Goal: Transaction & Acquisition: Book appointment/travel/reservation

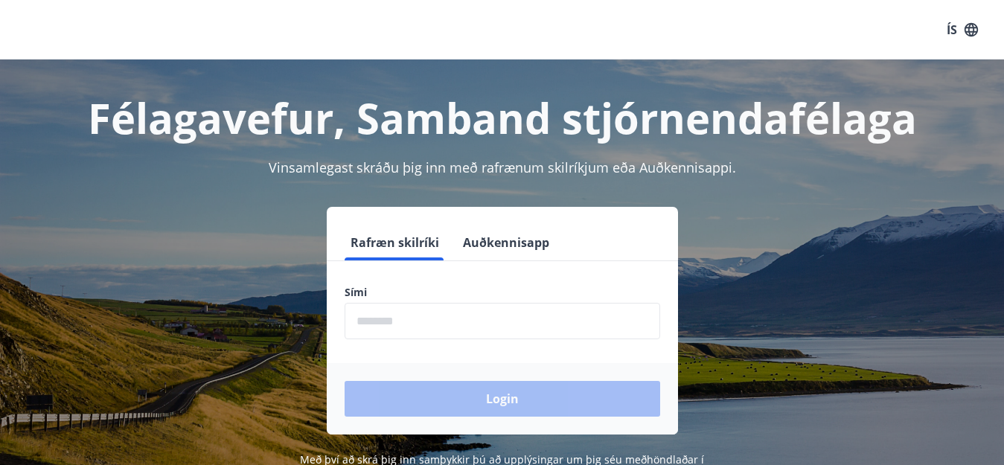
click at [442, 323] on input "phone" at bounding box center [501, 321] width 315 height 36
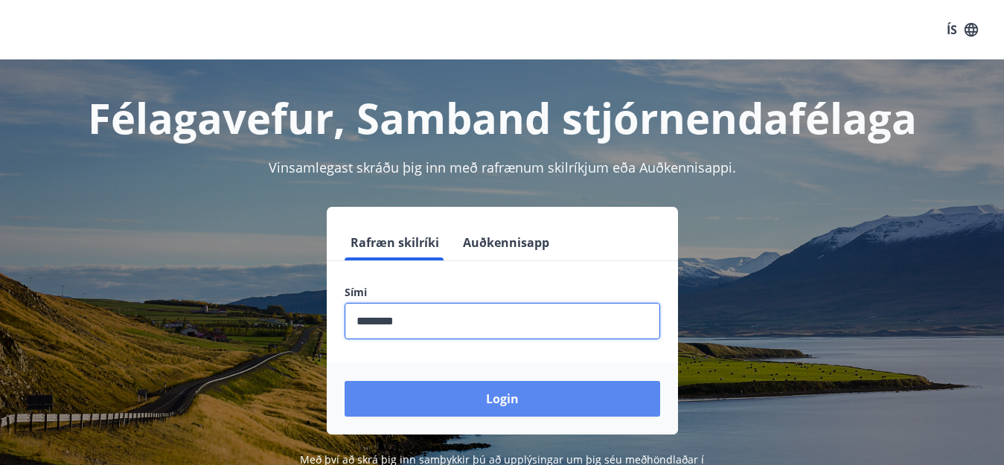
type input "********"
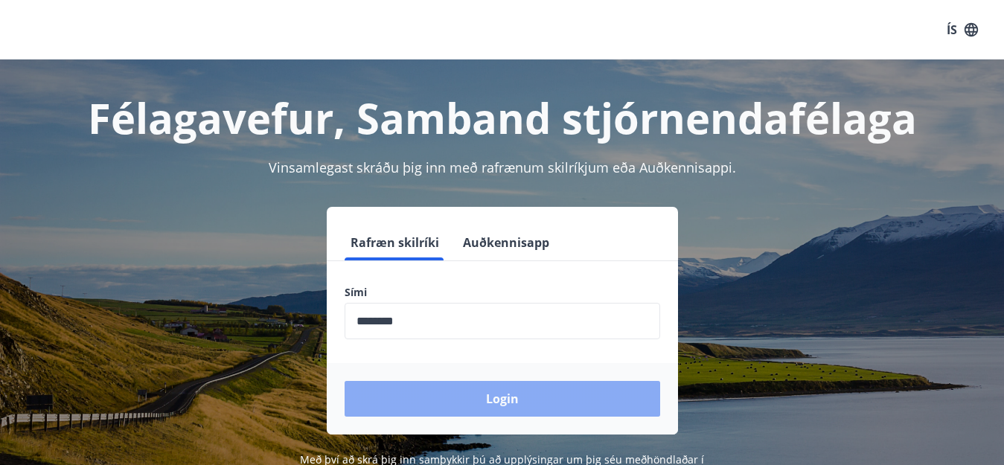
click at [506, 401] on button "Login" at bounding box center [501, 399] width 315 height 36
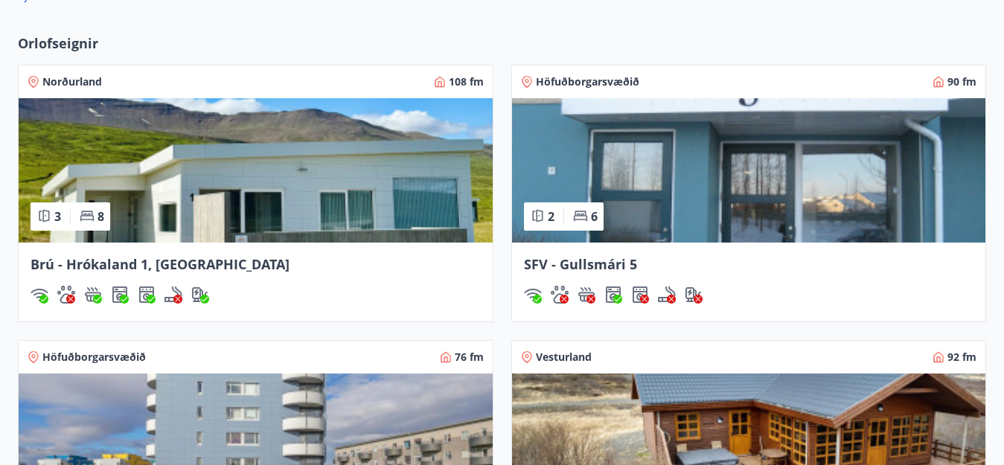
scroll to position [1190, 0]
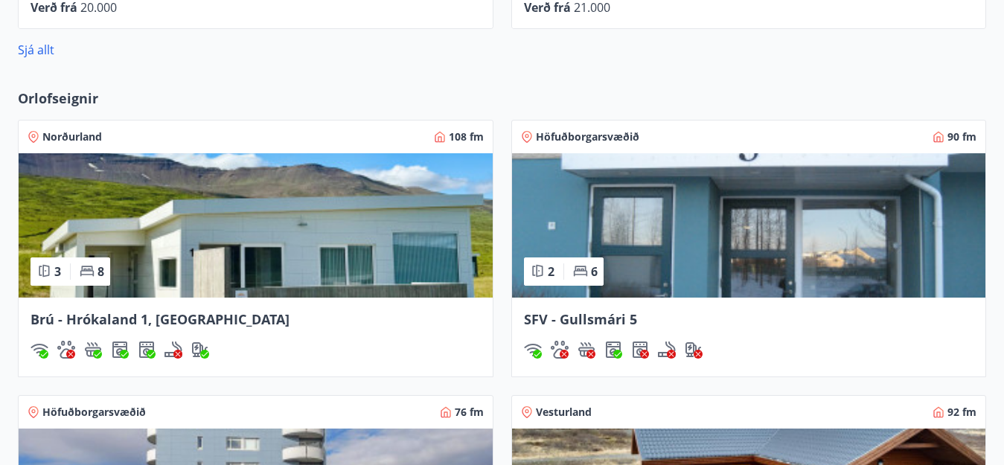
click at [280, 257] on img at bounding box center [256, 225] width 474 height 144
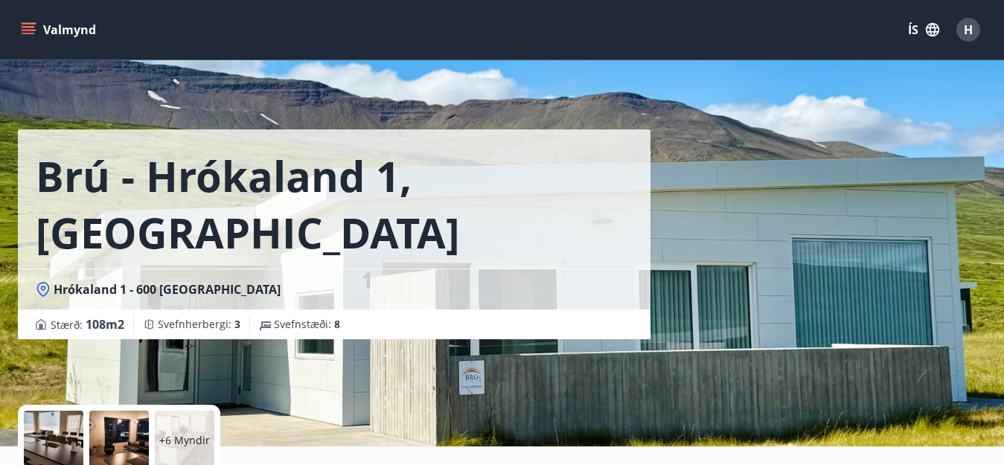
click at [31, 27] on icon "menu" at bounding box center [28, 26] width 13 height 1
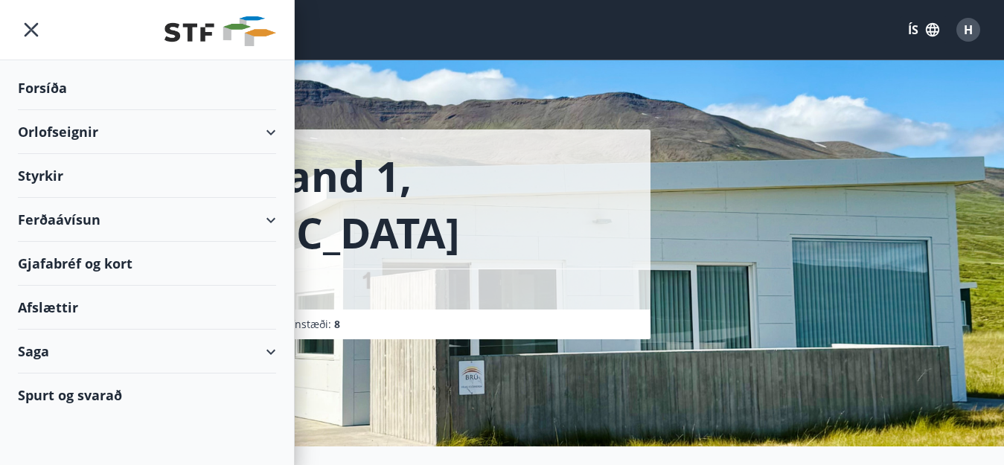
click at [47, 132] on div "Orlofseignir" at bounding box center [147, 132] width 258 height 44
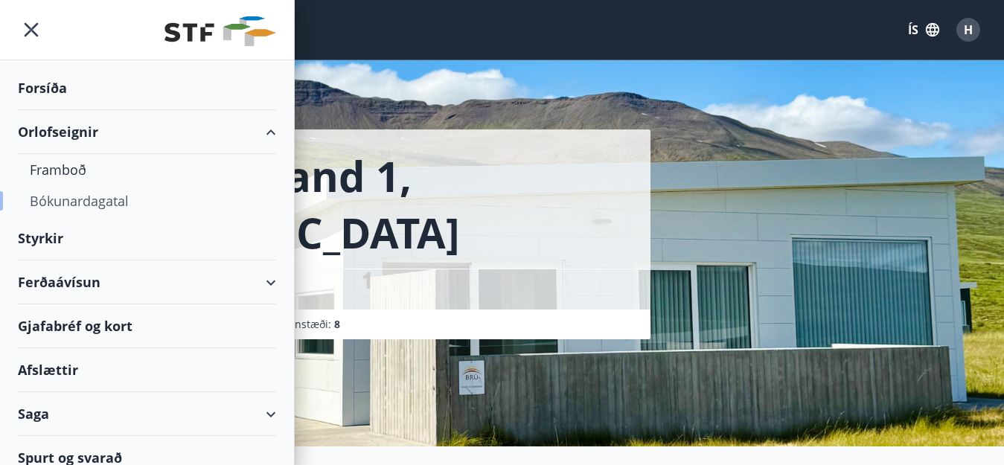
click at [69, 199] on div "Bókunardagatal" at bounding box center [147, 200] width 234 height 31
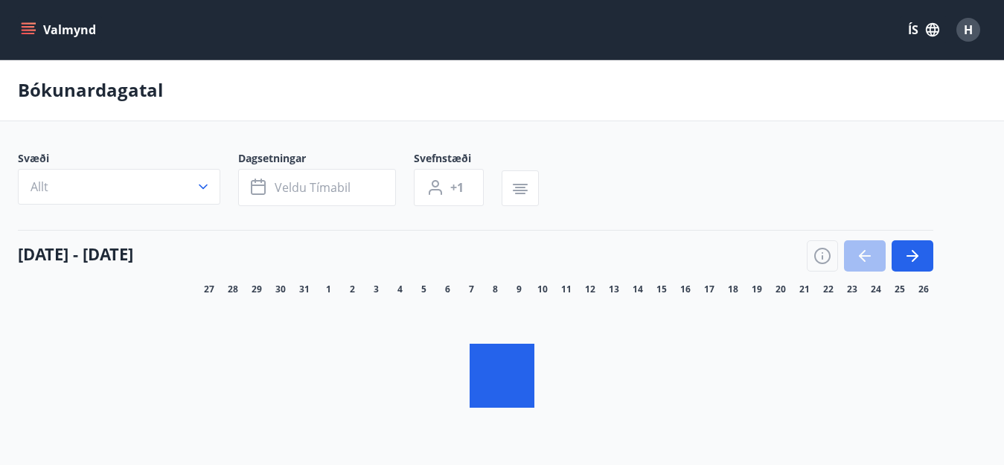
click at [143, 186] on button "Allt" at bounding box center [119, 187] width 202 height 36
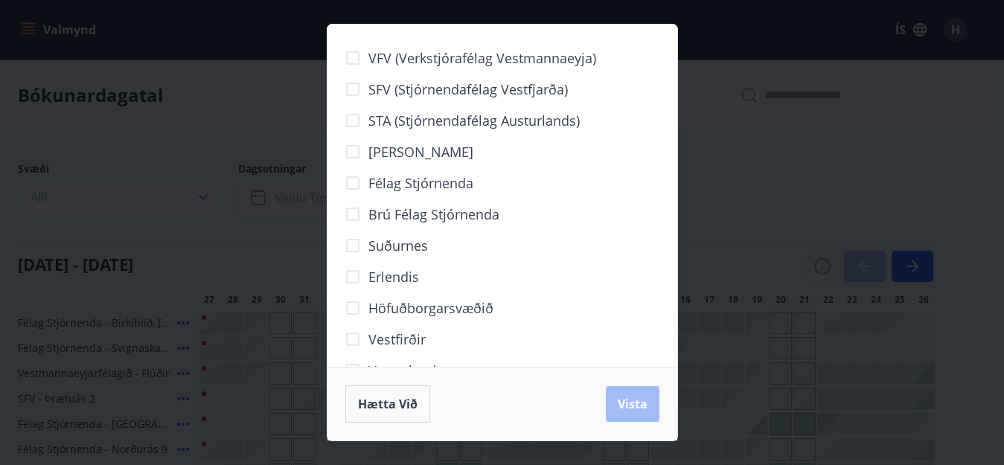
click at [199, 185] on div "VFV (Verkstjórafélag Vestmannaeyja) SFV (Stjórnendafélag Vestfjarða) STA (Stjór…" at bounding box center [502, 232] width 1004 height 465
click at [205, 199] on div "VFV (Verkstjórafélag Vestmannaeyja) SFV (Stjórnendafélag Vestfjarða) STA (Stjór…" at bounding box center [502, 232] width 1004 height 465
click at [205, 193] on div "VFV (Verkstjórafélag Vestmannaeyja) SFV (Stjórnendafélag Vestfjarða) STA (Stjór…" at bounding box center [502, 232] width 1004 height 465
click at [202, 196] on div "VFV (Verkstjórafélag Vestmannaeyja) SFV (Stjórnendafélag Vestfjarða) STA (Stjór…" at bounding box center [502, 232] width 1004 height 465
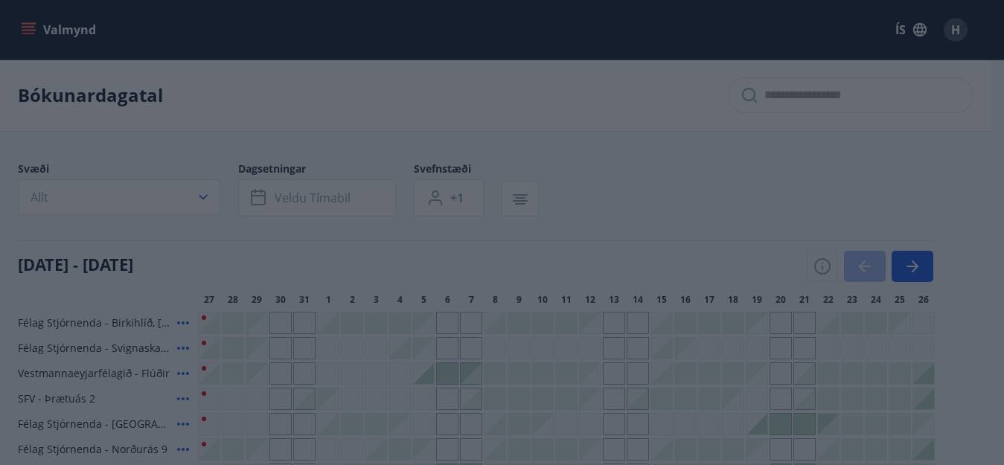
scroll to position [50, 0]
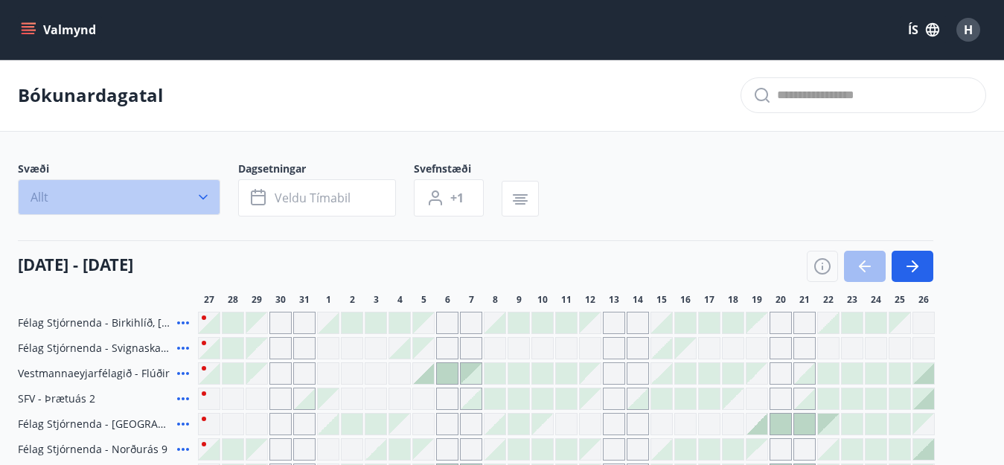
click at [202, 192] on icon "button" at bounding box center [203, 197] width 15 height 15
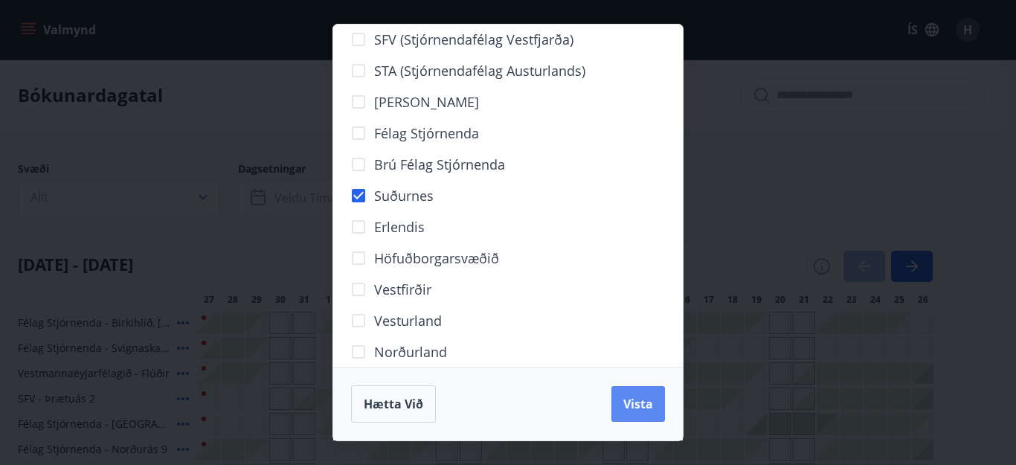
click at [646, 401] on span "Vista" at bounding box center [638, 404] width 30 height 16
click at [275, 222] on div "VFV (Verkstjórafélag Vestmannaeyja) SFV (Stjórnendafélag Vestfjarða) STA (Stjór…" at bounding box center [508, 232] width 1016 height 465
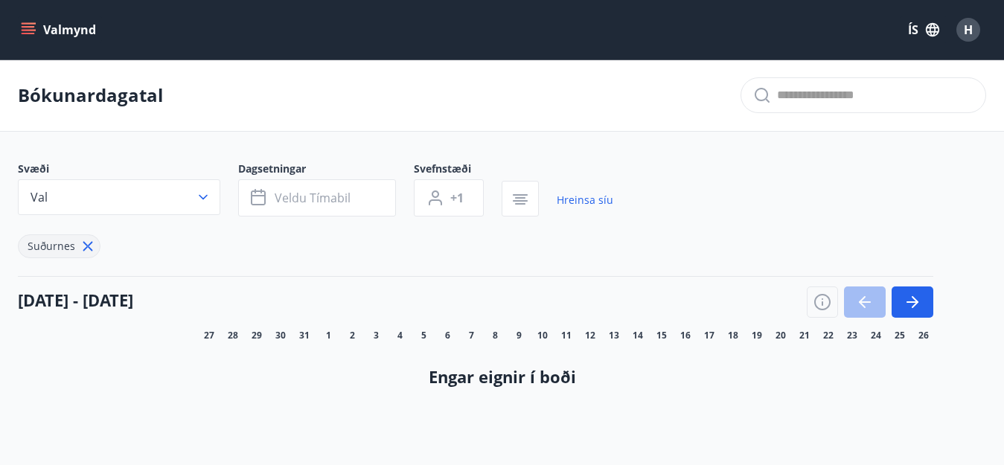
click at [315, 200] on span "Veldu tímabil" at bounding box center [313, 198] width 76 height 16
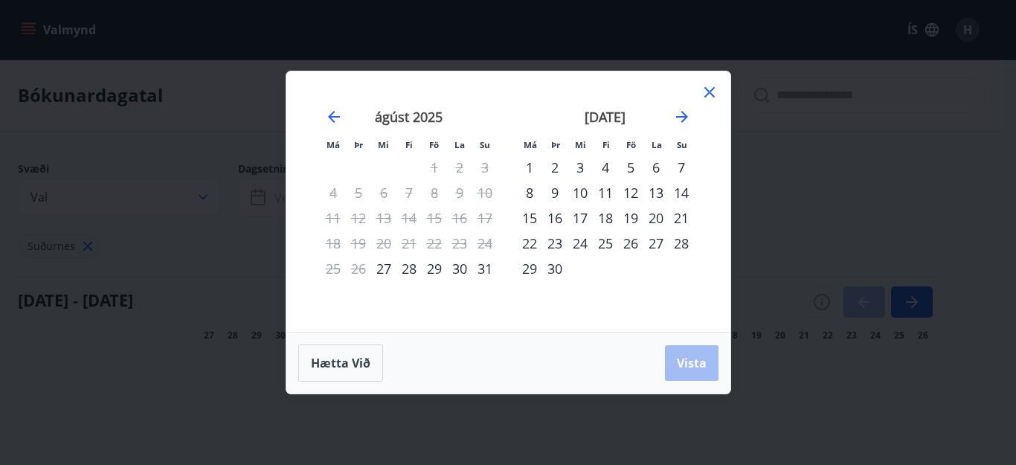
click at [605, 245] on div "25" at bounding box center [605, 243] width 25 height 25
click at [529, 272] on div "29" at bounding box center [529, 268] width 25 height 25
click at [658, 244] on div "27" at bounding box center [656, 243] width 25 height 25
click at [610, 246] on div "25" at bounding box center [605, 243] width 25 height 25
click at [684, 246] on div "28" at bounding box center [681, 243] width 25 height 25
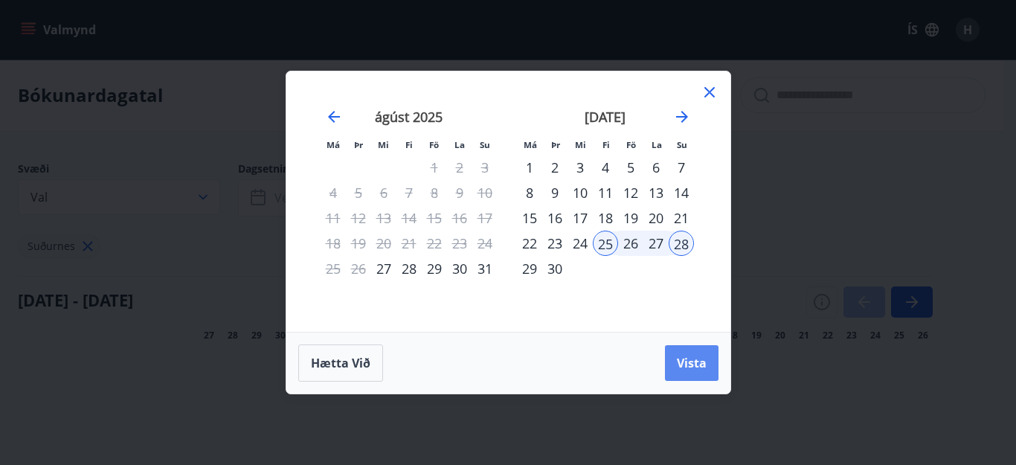
click at [690, 360] on span "Vista" at bounding box center [692, 363] width 30 height 16
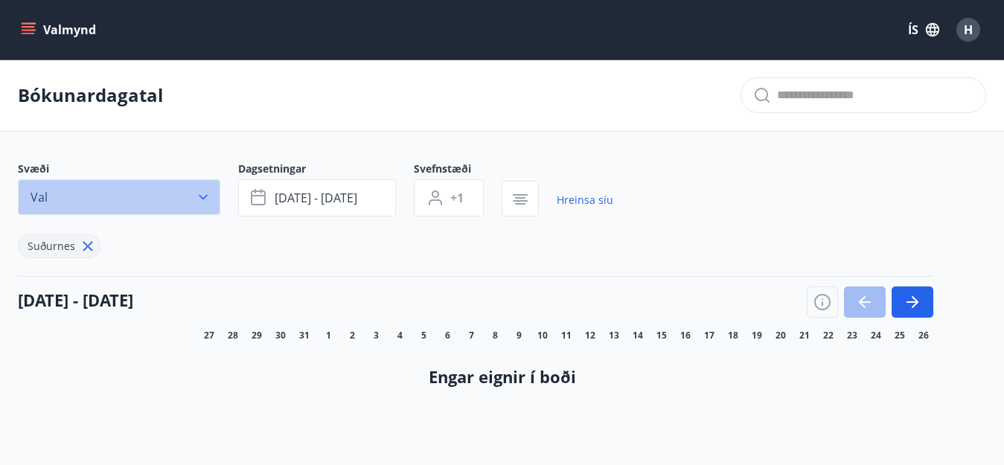
click at [202, 193] on icon "button" at bounding box center [203, 197] width 15 height 15
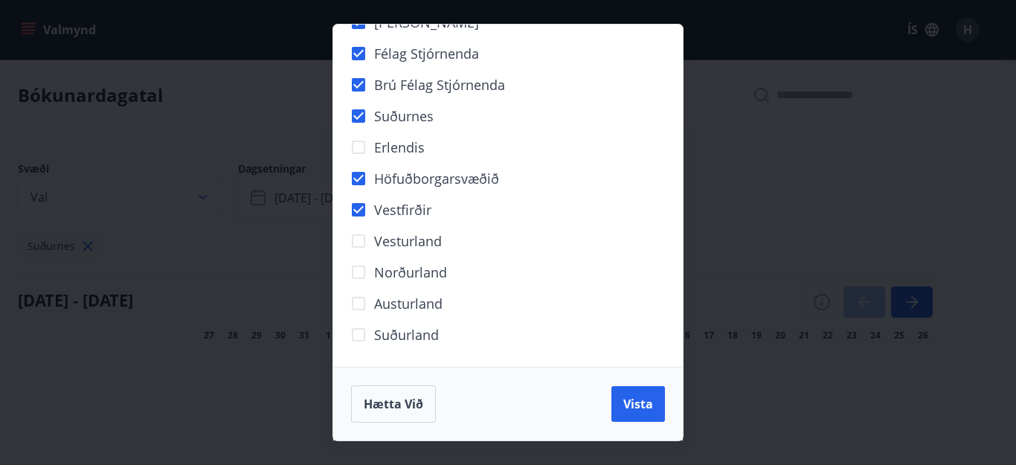
scroll to position [131, 0]
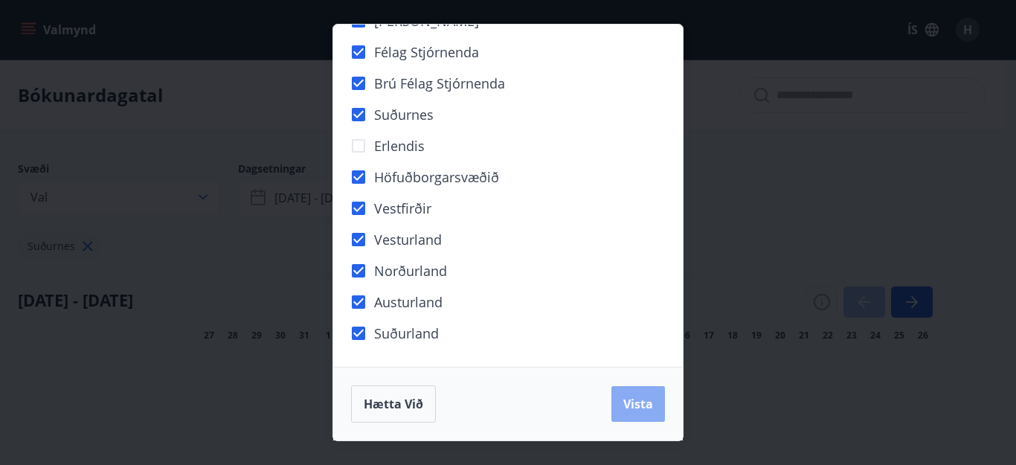
click at [635, 399] on span "Vista" at bounding box center [638, 404] width 30 height 16
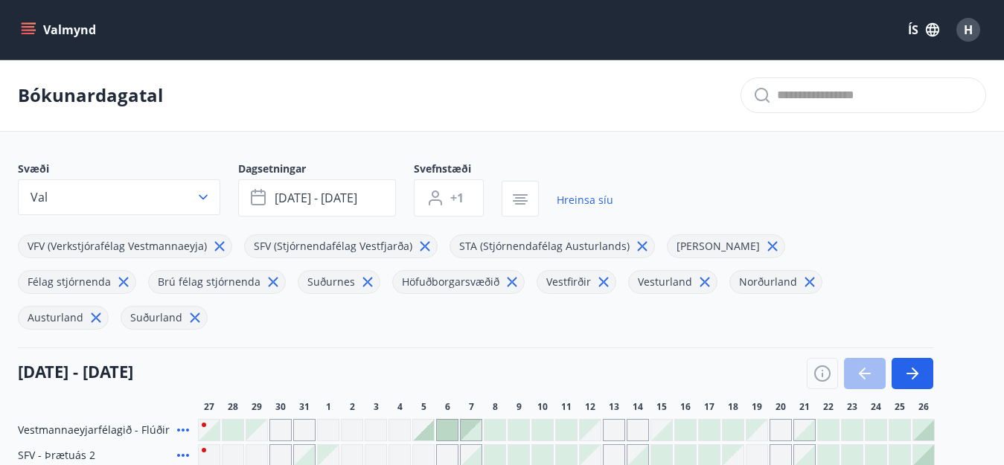
click at [205, 197] on icon "button" at bounding box center [203, 197] width 9 height 5
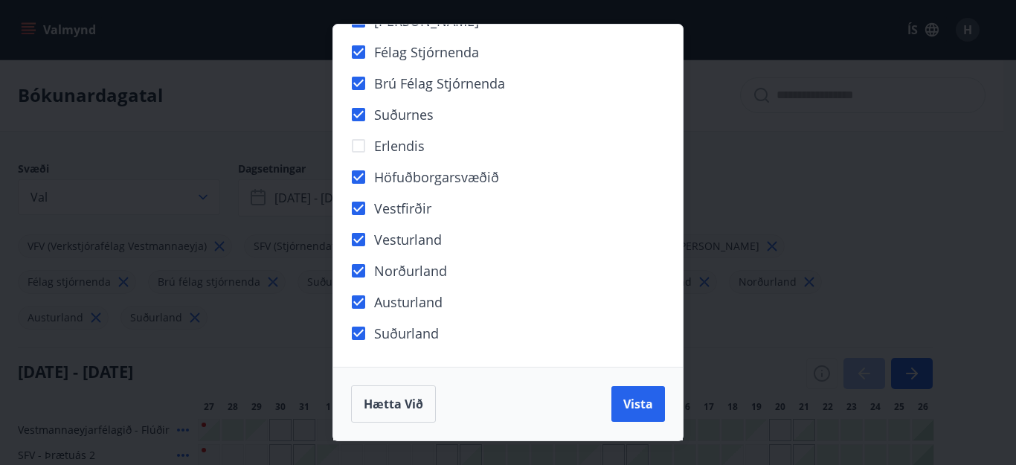
click at [174, 196] on div "VFV (Verkstjórafélag Vestmannaeyja) SFV (Stjórnendafélag Vestfjarða) STA (Stjór…" at bounding box center [508, 232] width 1016 height 465
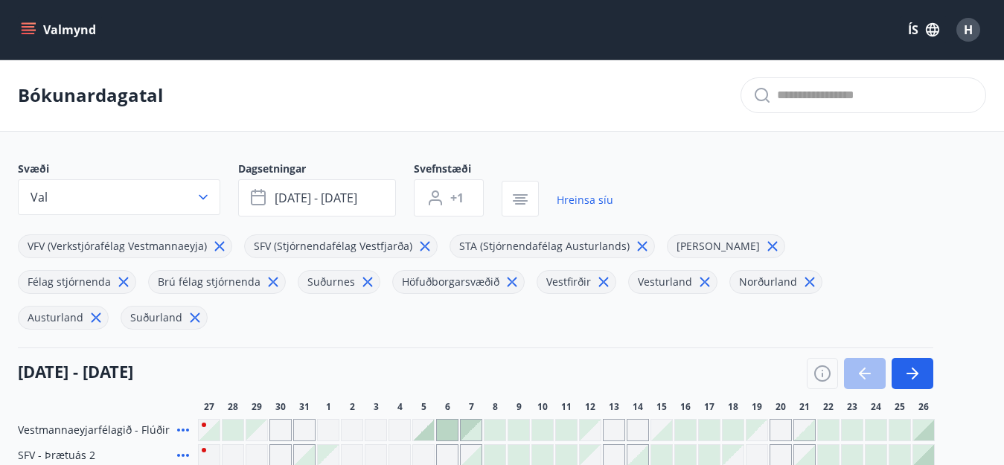
click at [171, 196] on button "Val" at bounding box center [119, 197] width 202 height 36
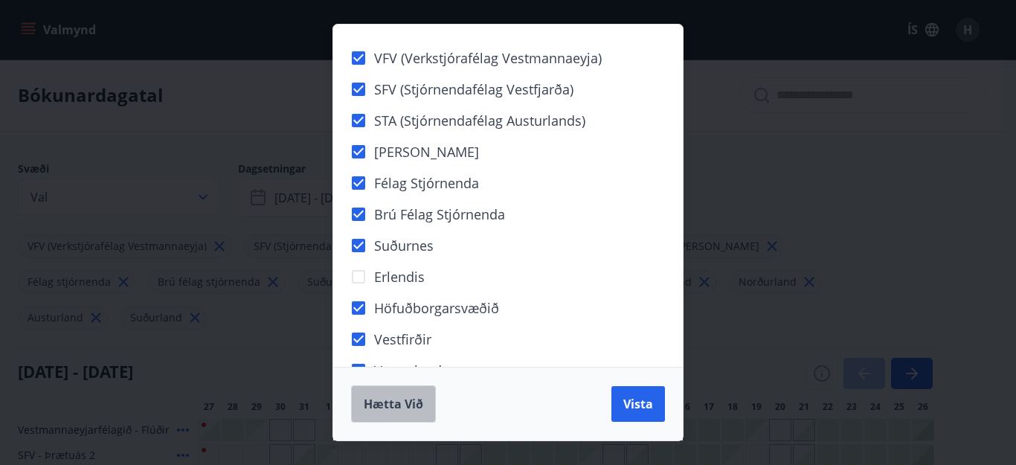
click at [391, 400] on span "Hætta við" at bounding box center [394, 404] width 60 height 16
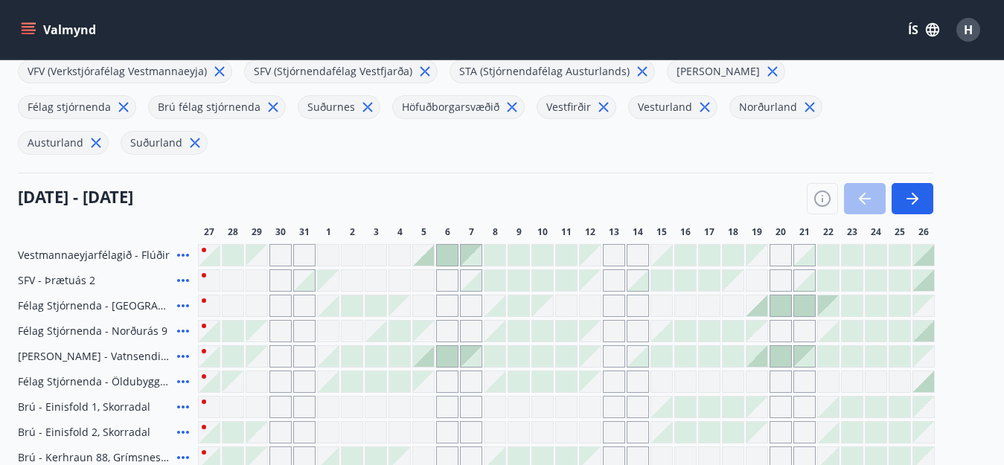
scroll to position [149, 0]
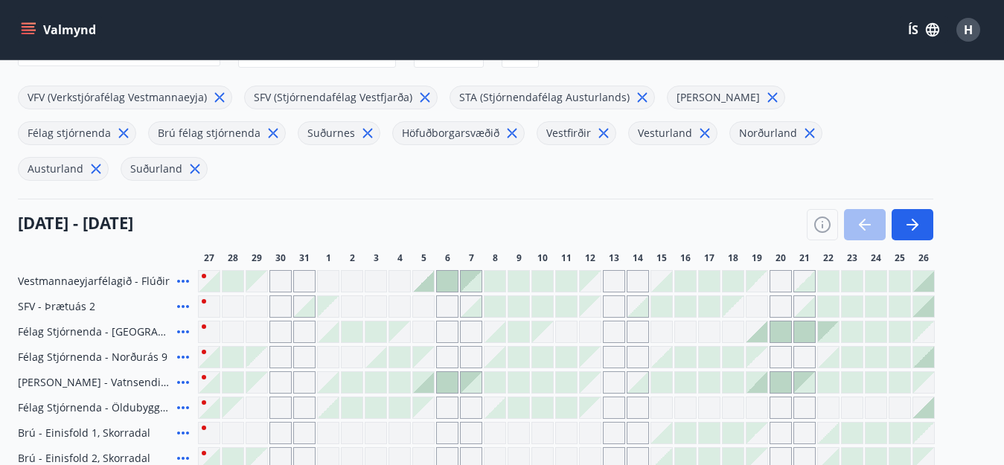
click at [873, 209] on div at bounding box center [870, 224] width 126 height 31
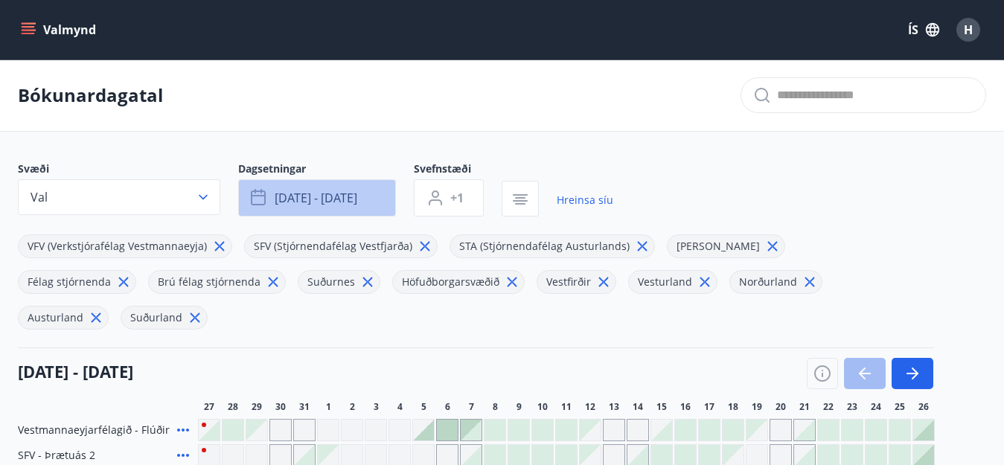
click at [298, 200] on span "[DATE] - [DATE]" at bounding box center [316, 198] width 83 height 16
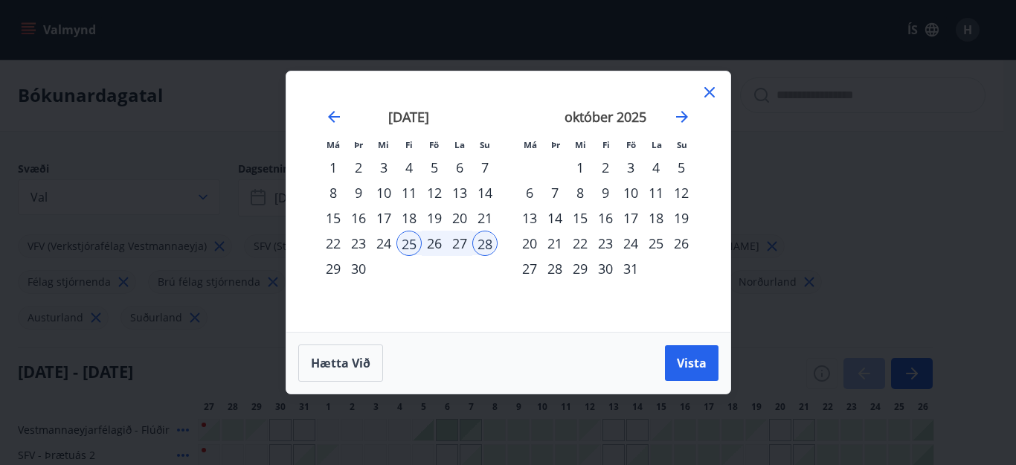
click at [434, 242] on div "26" at bounding box center [434, 243] width 25 height 25
click at [683, 359] on span "Vista" at bounding box center [692, 363] width 30 height 16
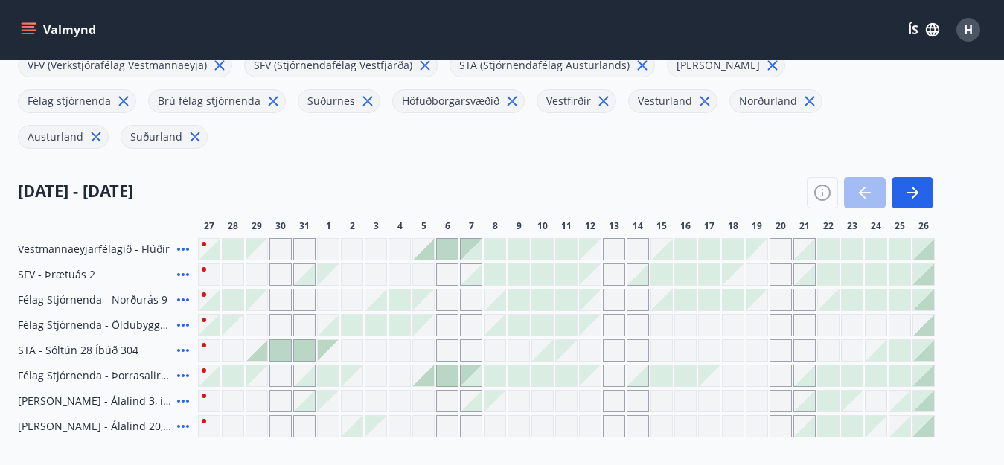
scroll to position [149, 0]
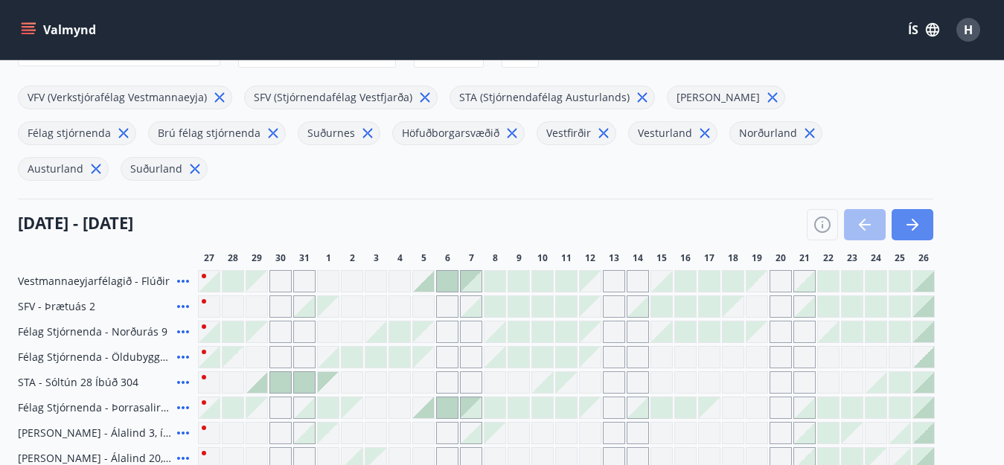
click at [905, 216] on icon "button" at bounding box center [912, 225] width 18 height 18
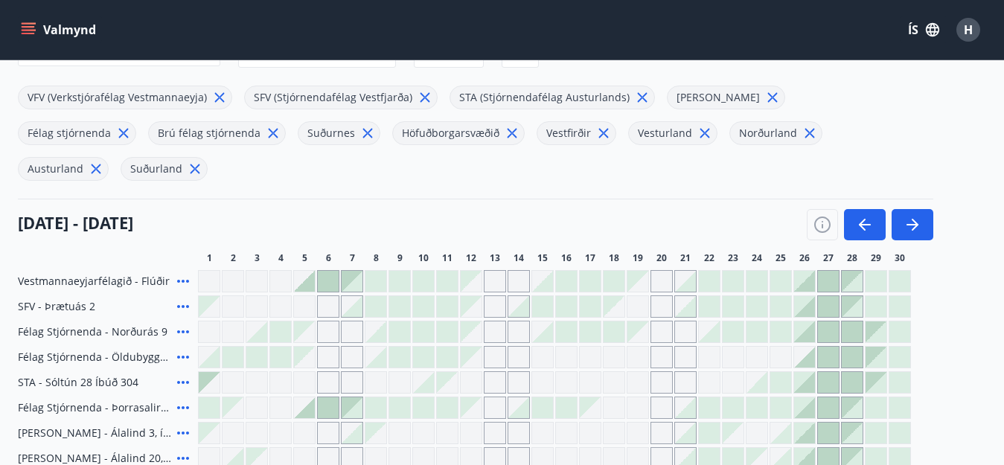
click at [809, 347] on div at bounding box center [804, 357] width 21 height 21
click at [870, 347] on div at bounding box center [875, 357] width 21 height 21
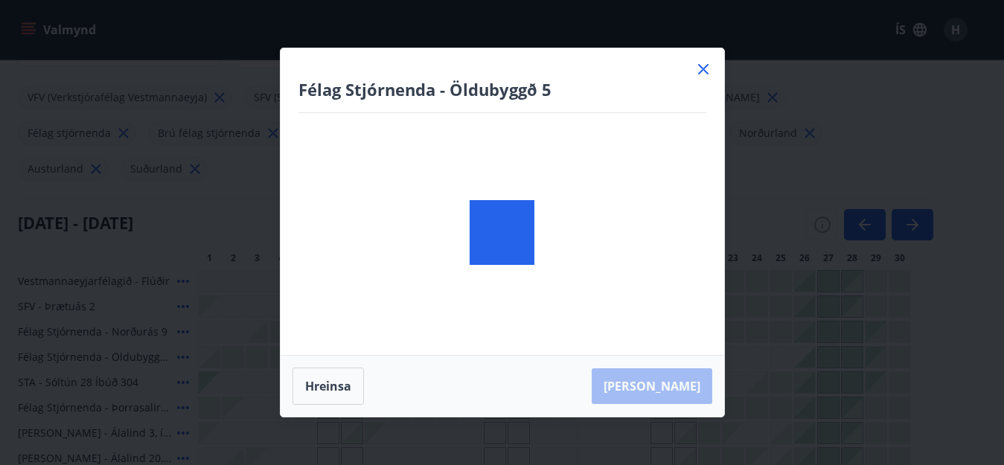
scroll to position [302, 0]
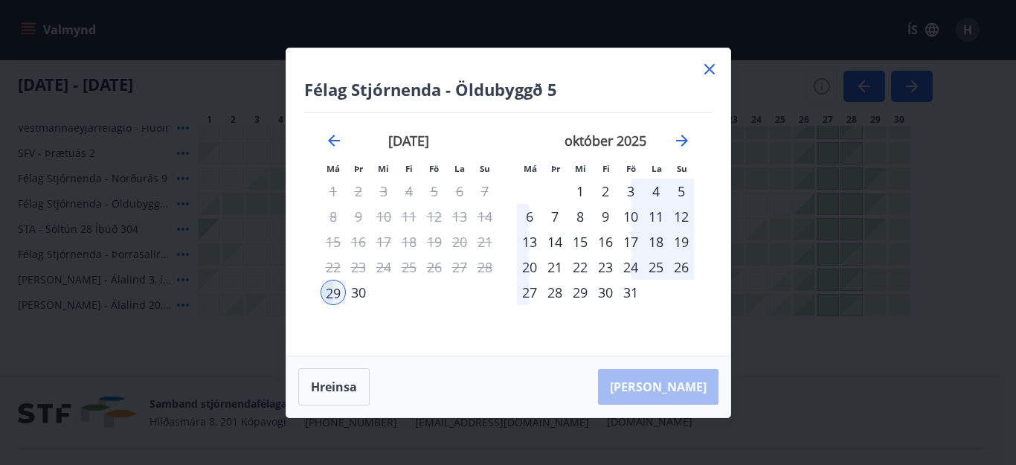
click at [439, 267] on div "26" at bounding box center [434, 266] width 25 height 25
click at [708, 65] on icon at bounding box center [710, 69] width 18 height 18
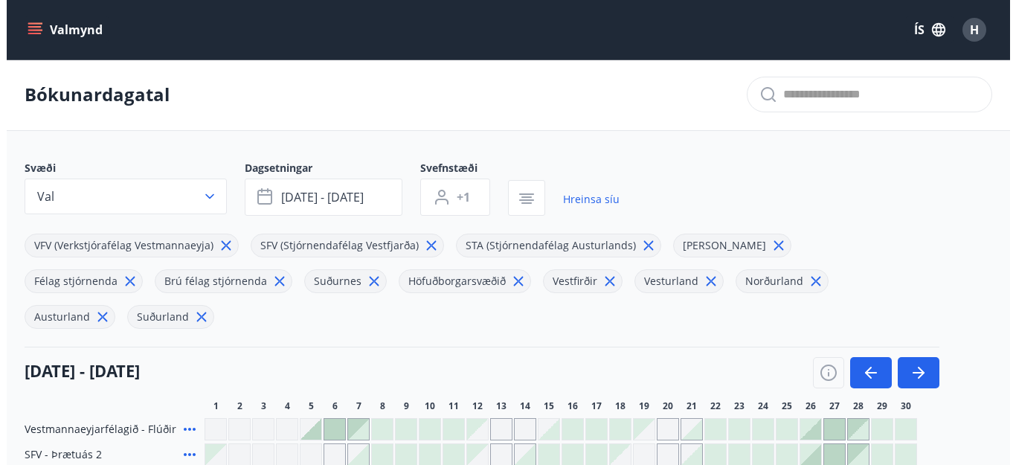
scroll to position [0, 0]
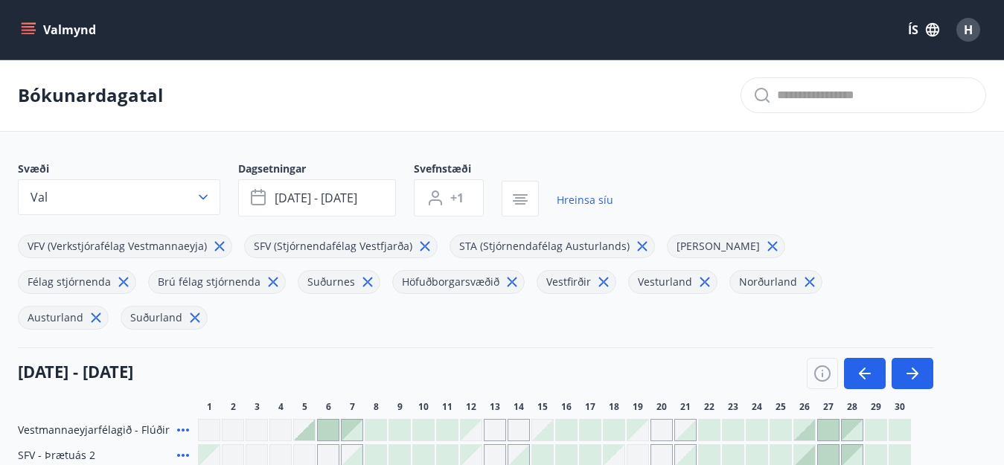
click at [203, 310] on icon at bounding box center [195, 318] width 16 height 16
click at [104, 310] on icon at bounding box center [96, 318] width 16 height 16
click at [805, 280] on icon at bounding box center [810, 283] width 10 height 10
click at [214, 249] on icon at bounding box center [219, 246] width 16 height 16
click at [199, 195] on icon "button" at bounding box center [203, 197] width 15 height 15
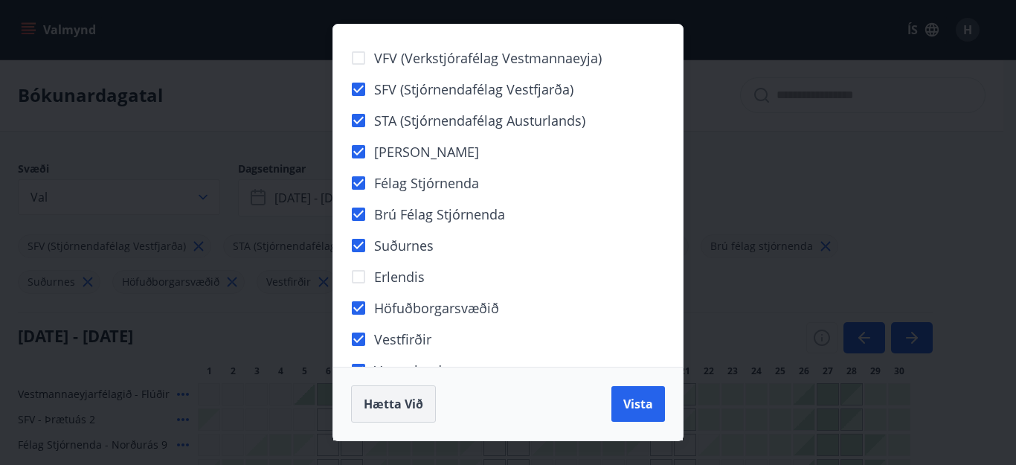
click at [408, 403] on span "Hætta við" at bounding box center [394, 404] width 60 height 16
click at [377, 405] on span "Hætta við" at bounding box center [394, 404] width 60 height 16
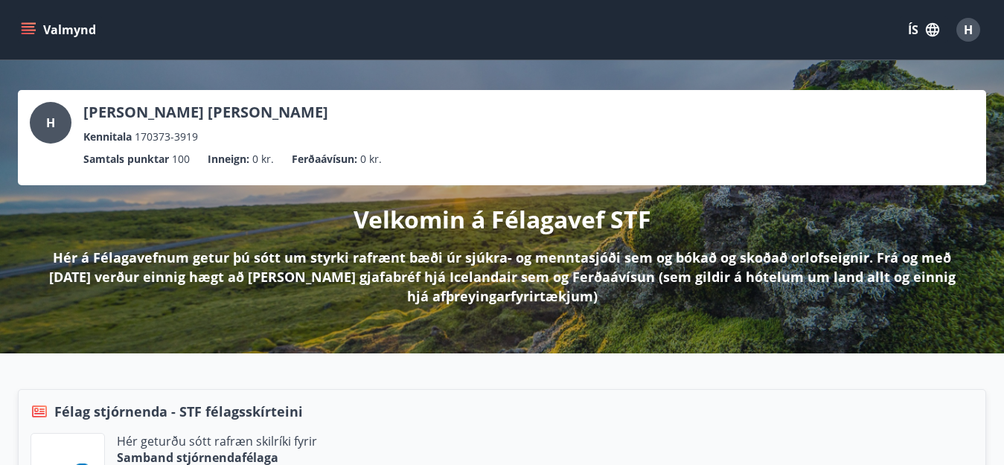
click at [31, 29] on icon "menu" at bounding box center [28, 29] width 15 height 15
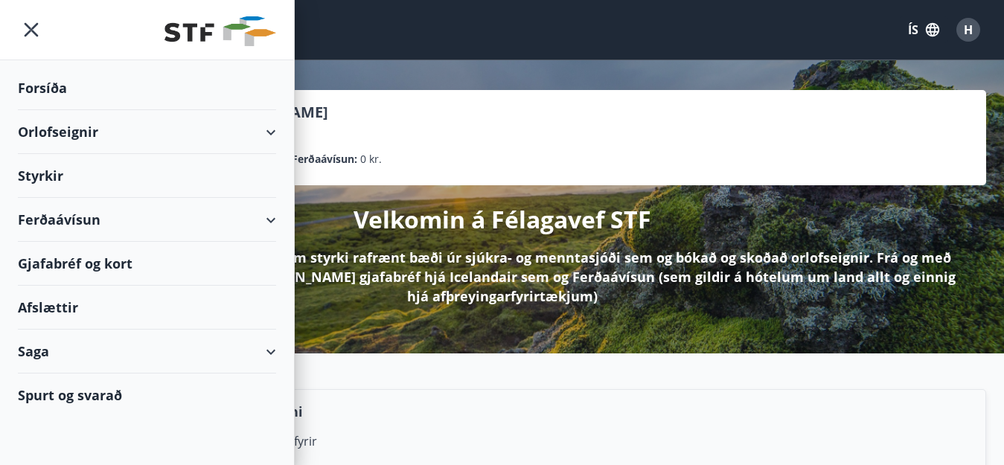
click at [84, 132] on div "Orlofseignir" at bounding box center [147, 132] width 258 height 44
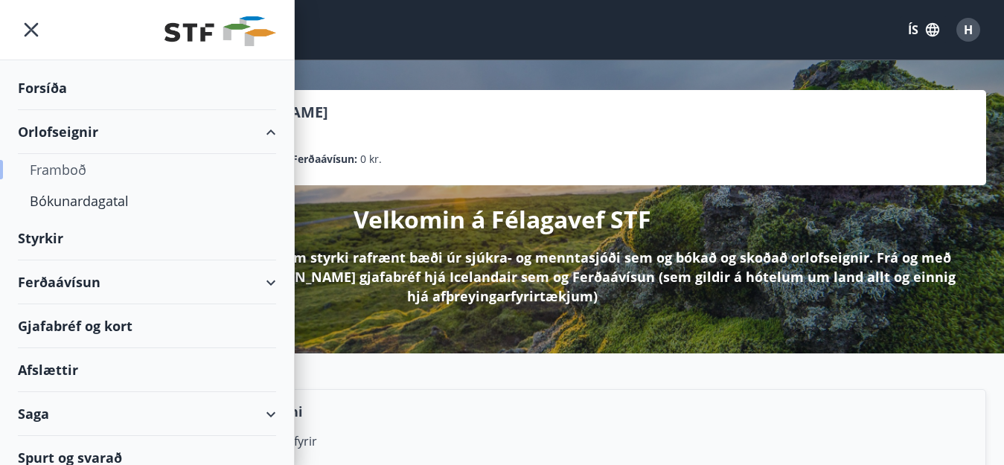
click at [94, 168] on div "Framboð" at bounding box center [147, 169] width 234 height 31
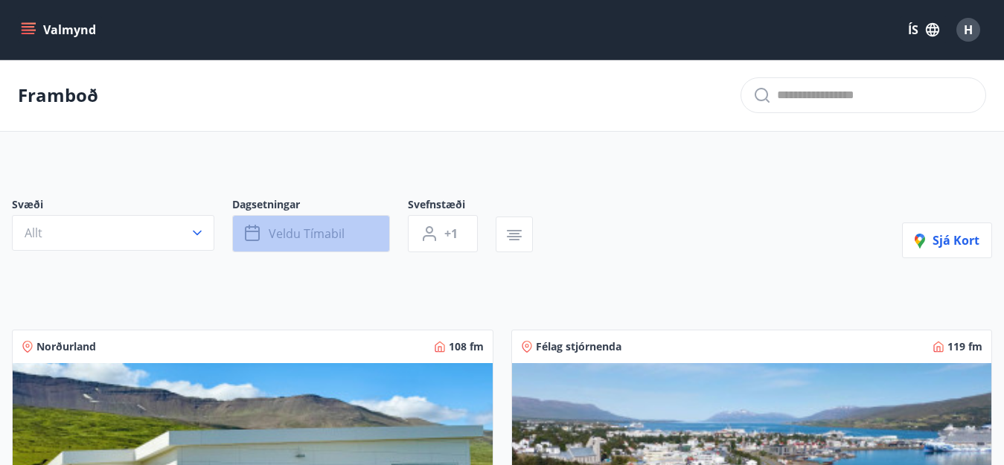
click at [311, 237] on span "Veldu tímabil" at bounding box center [307, 233] width 76 height 16
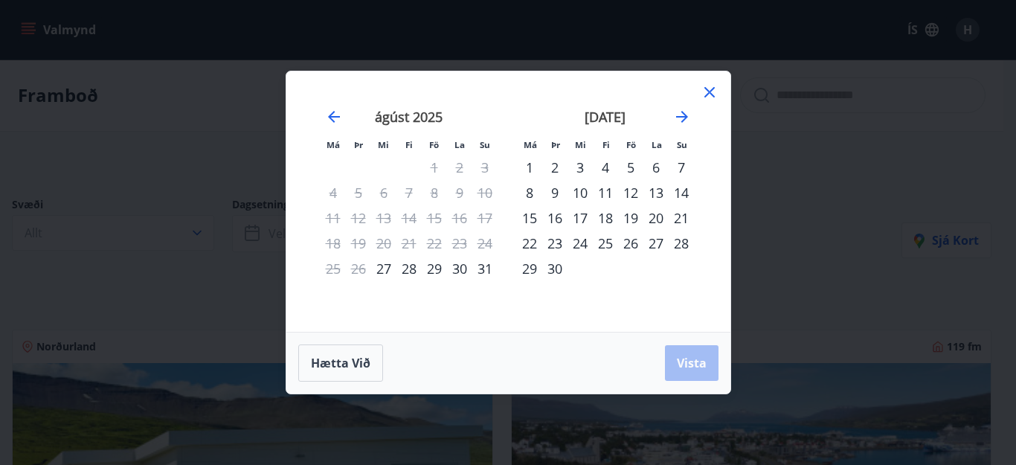
click at [606, 244] on div "25" at bounding box center [605, 243] width 25 height 25
click at [682, 245] on div "28" at bounding box center [681, 243] width 25 height 25
click at [692, 359] on span "Vista" at bounding box center [692, 363] width 30 height 16
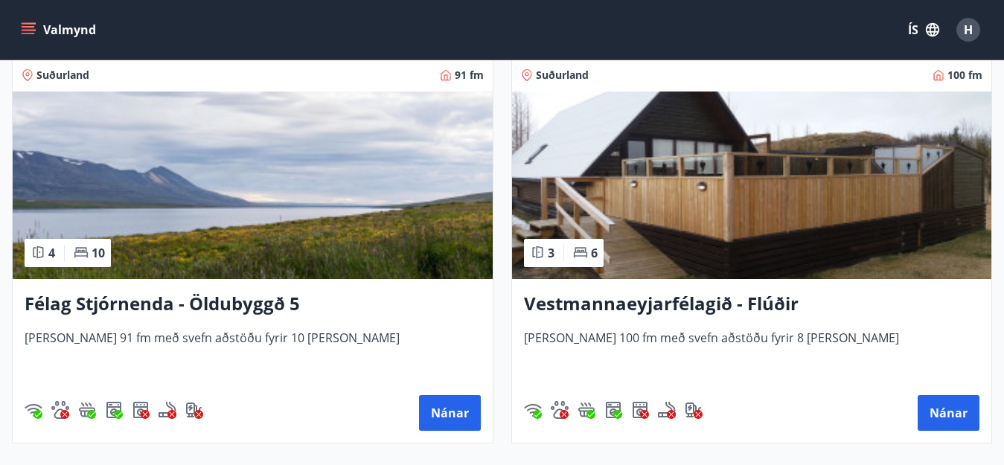
scroll to position [3927, 0]
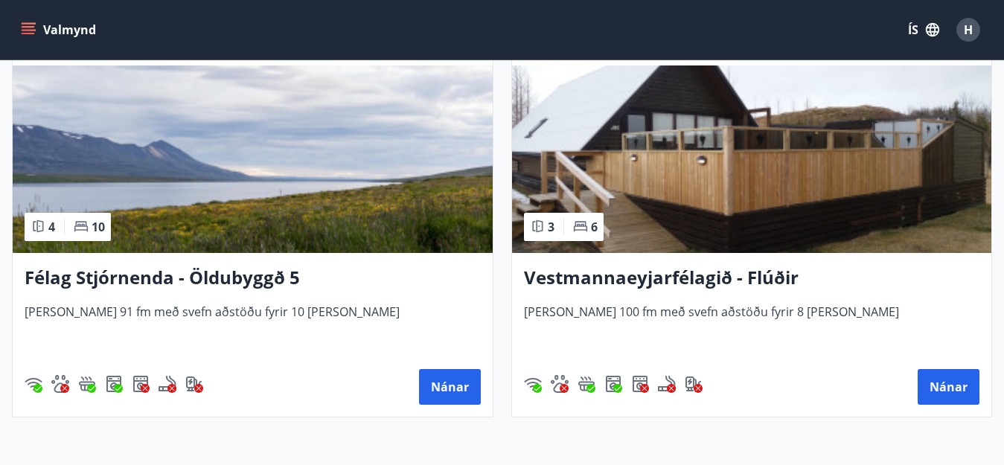
click at [175, 217] on img at bounding box center [253, 158] width 480 height 187
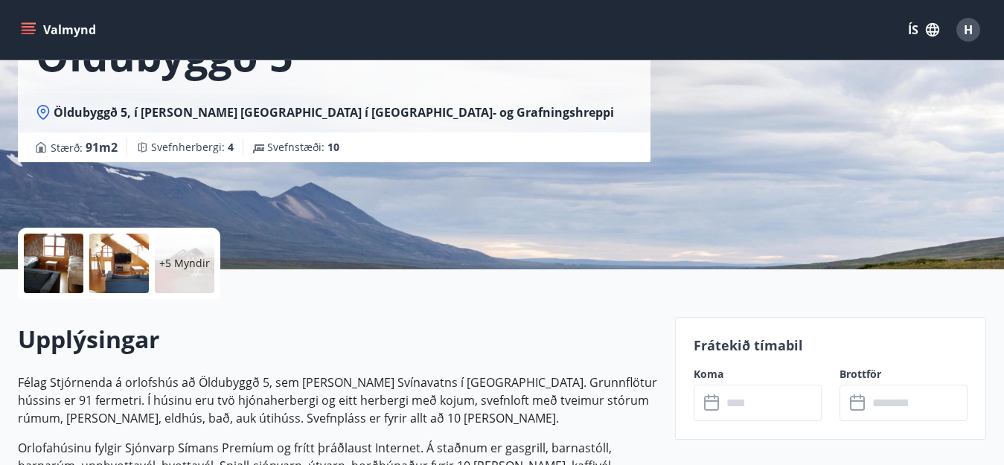
scroll to position [223, 0]
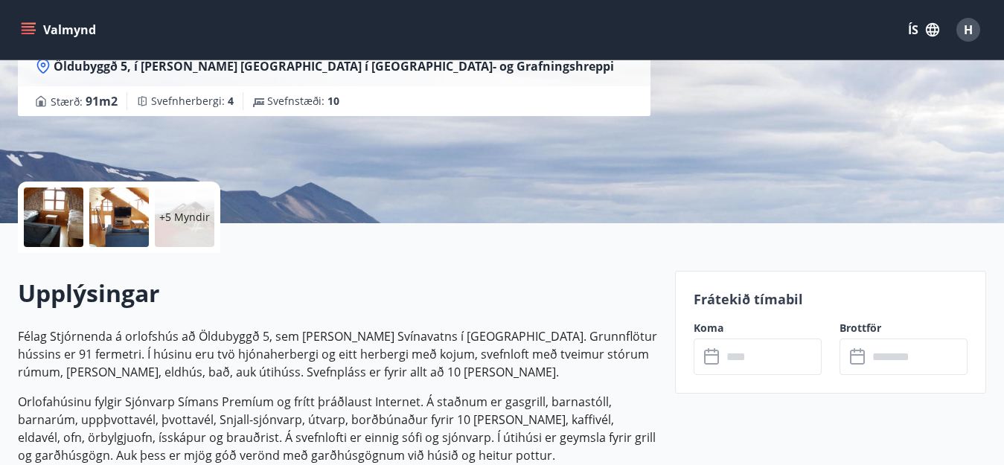
click at [714, 356] on icon at bounding box center [713, 357] width 18 height 18
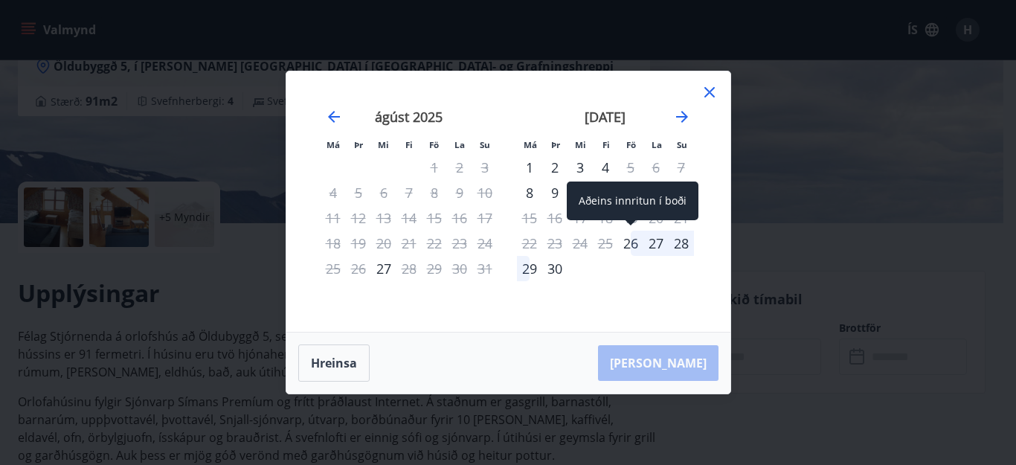
click at [629, 243] on div "26" at bounding box center [630, 243] width 25 height 25
click at [627, 245] on div "26" at bounding box center [630, 243] width 25 height 25
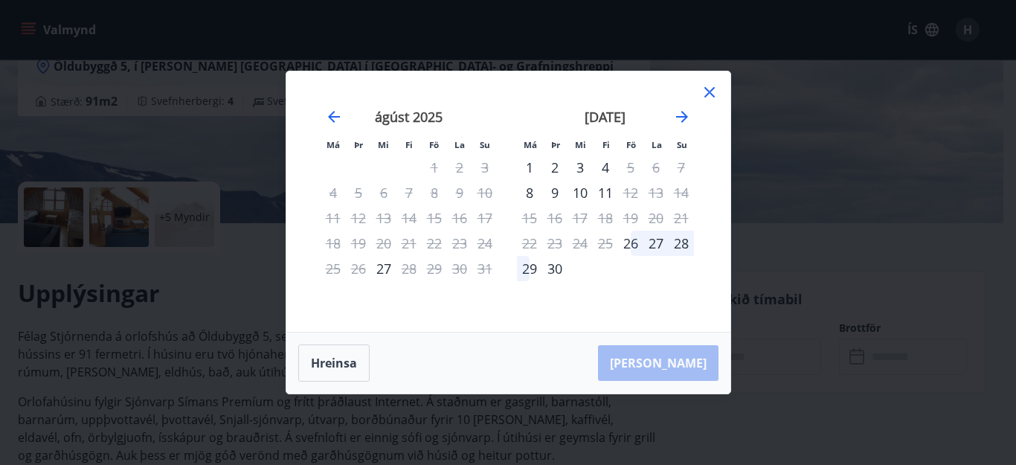
click at [683, 246] on div "28" at bounding box center [681, 243] width 25 height 25
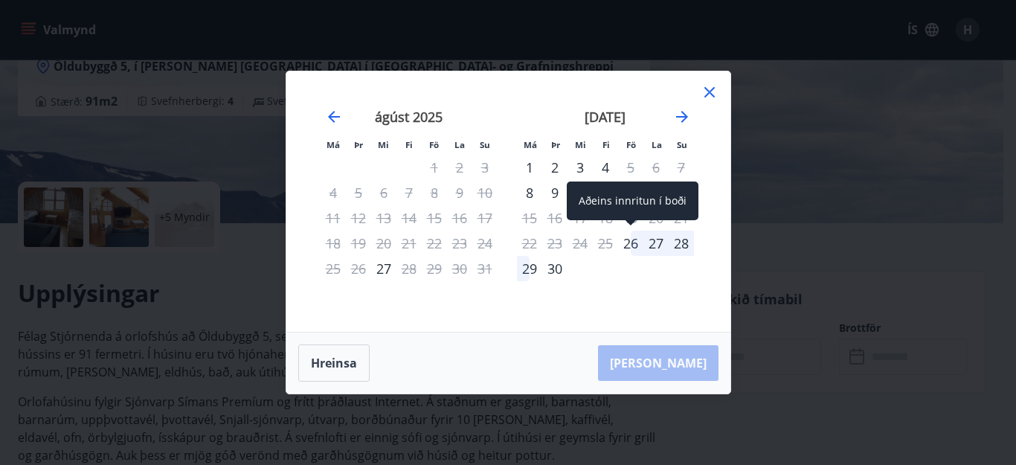
click at [627, 246] on div "26" at bounding box center [630, 243] width 25 height 25
click at [630, 246] on div "26" at bounding box center [630, 243] width 25 height 25
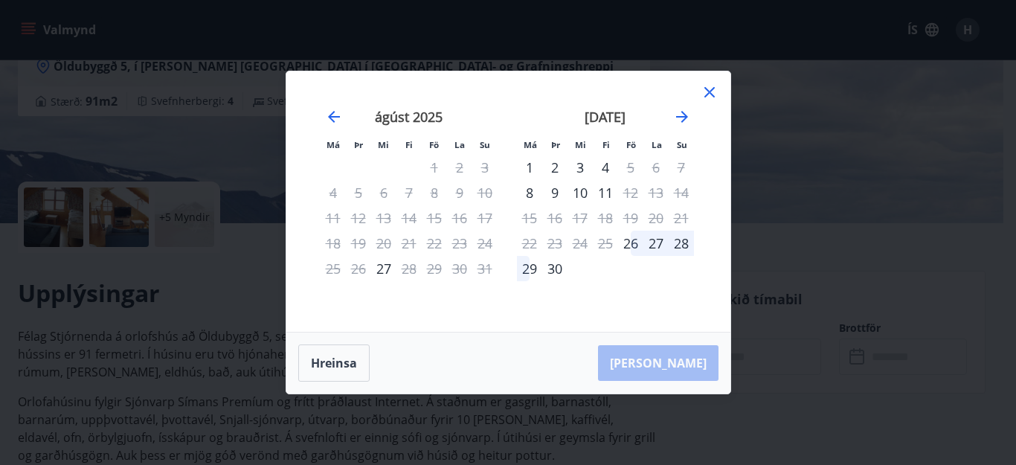
click at [655, 243] on div "27" at bounding box center [656, 243] width 25 height 25
click at [679, 243] on div "28" at bounding box center [681, 243] width 25 height 25
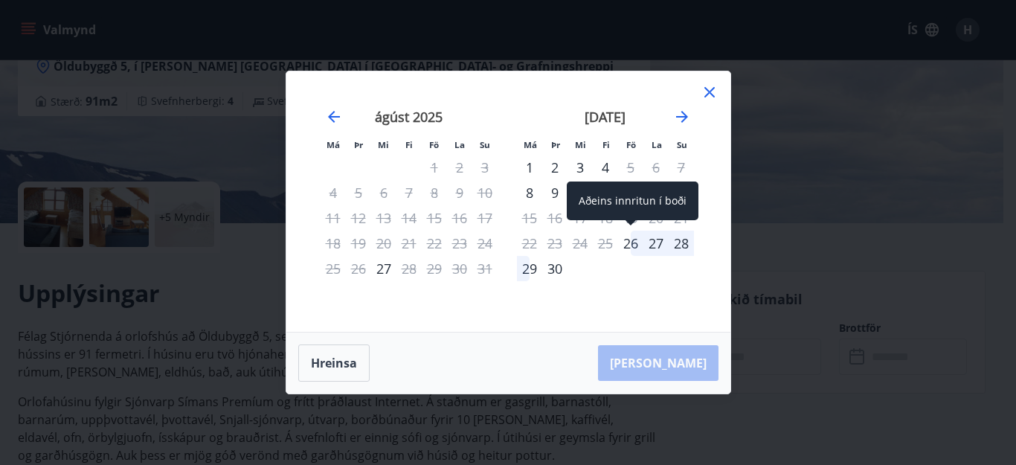
click at [629, 244] on div "26" at bounding box center [630, 243] width 25 height 25
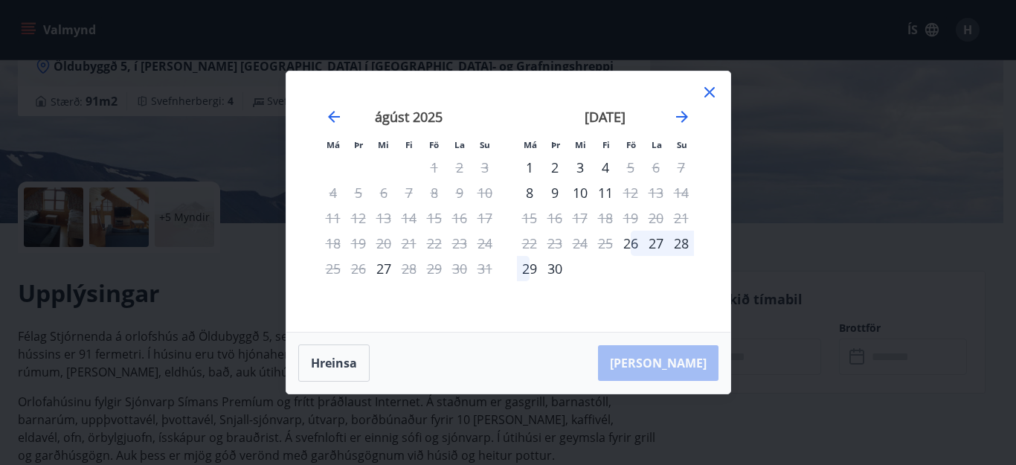
click at [535, 270] on div "29" at bounding box center [529, 268] width 25 height 25
click at [711, 92] on icon at bounding box center [710, 92] width 18 height 18
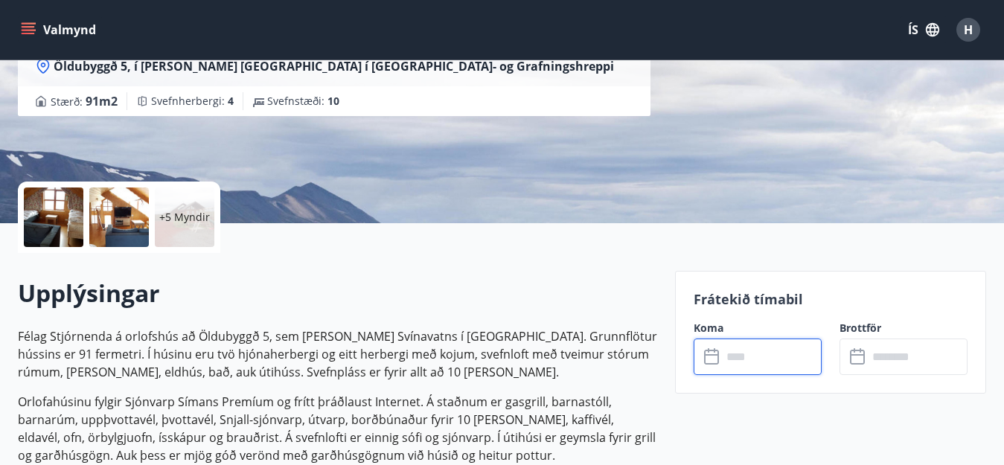
click at [740, 366] on input "text" at bounding box center [772, 357] width 100 height 36
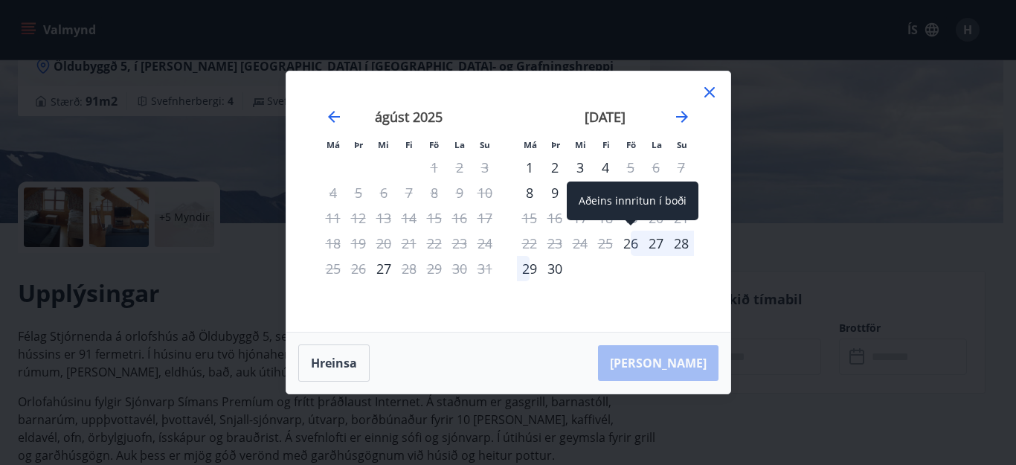
click at [632, 243] on div "26" at bounding box center [630, 243] width 25 height 25
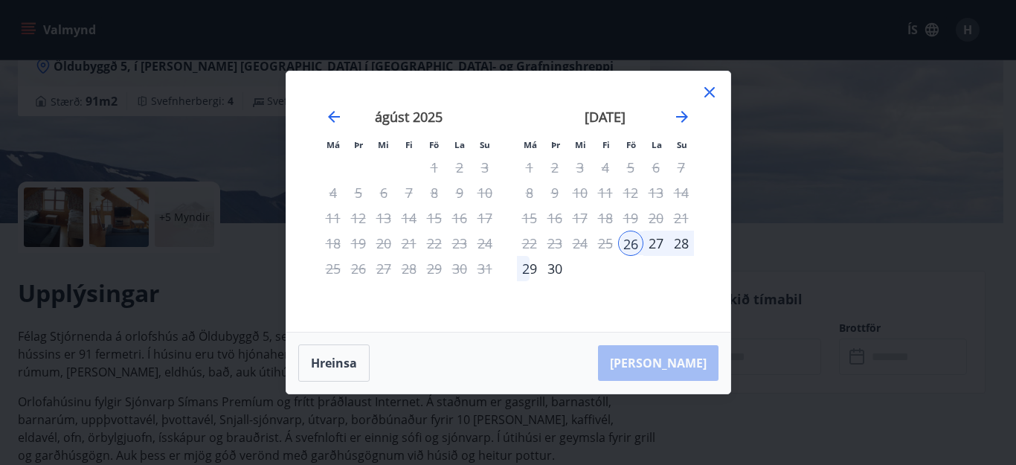
click at [677, 243] on div "28" at bounding box center [681, 243] width 25 height 25
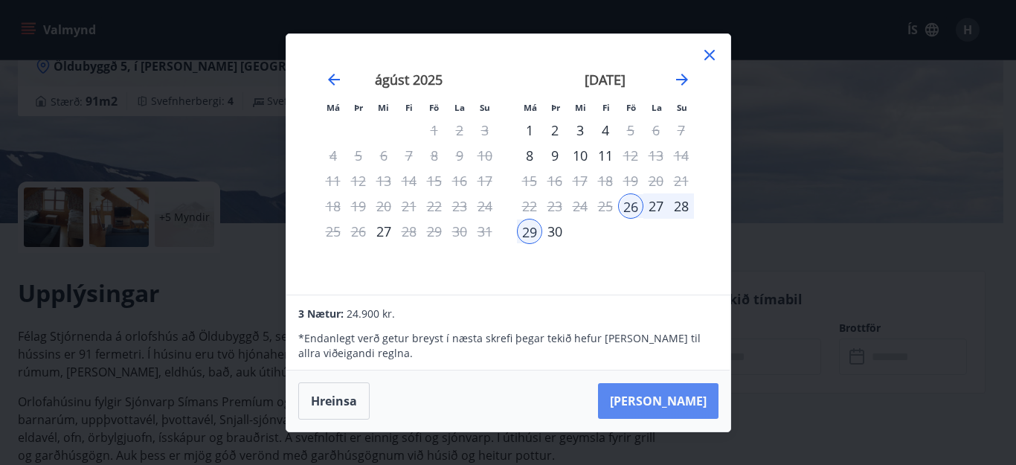
click at [687, 397] on button "[PERSON_NAME]" at bounding box center [658, 401] width 121 height 36
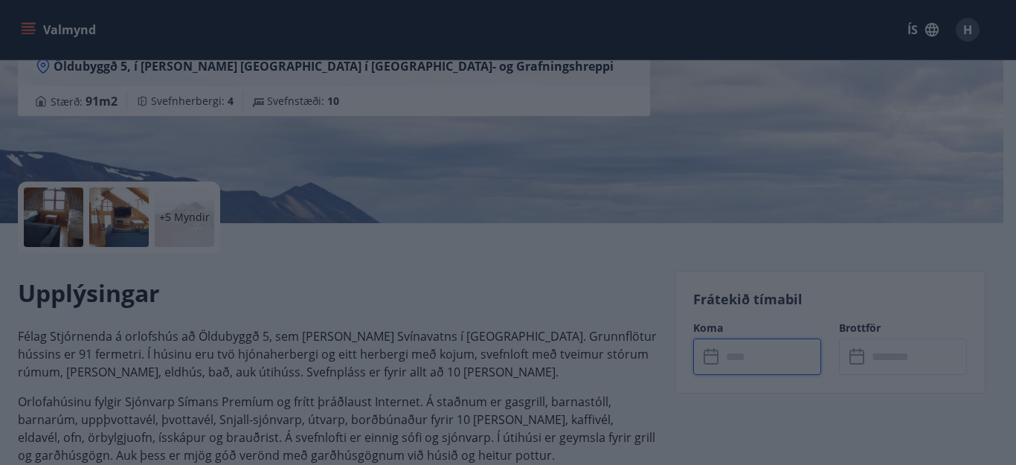
type input "******"
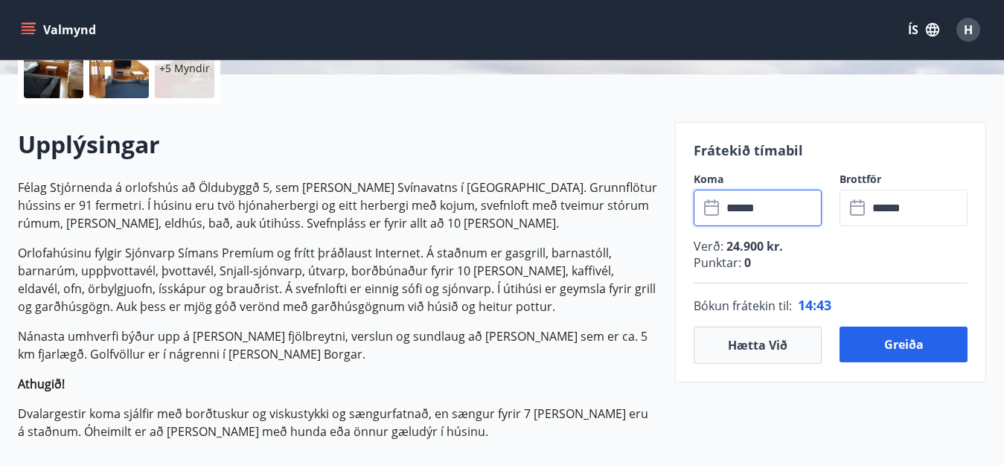
scroll to position [298, 0]
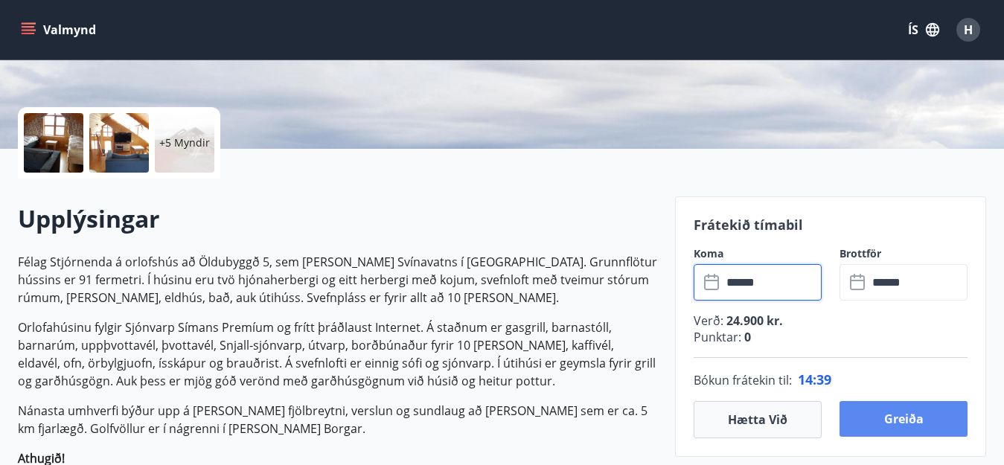
click at [897, 418] on button "Greiða" at bounding box center [903, 419] width 128 height 36
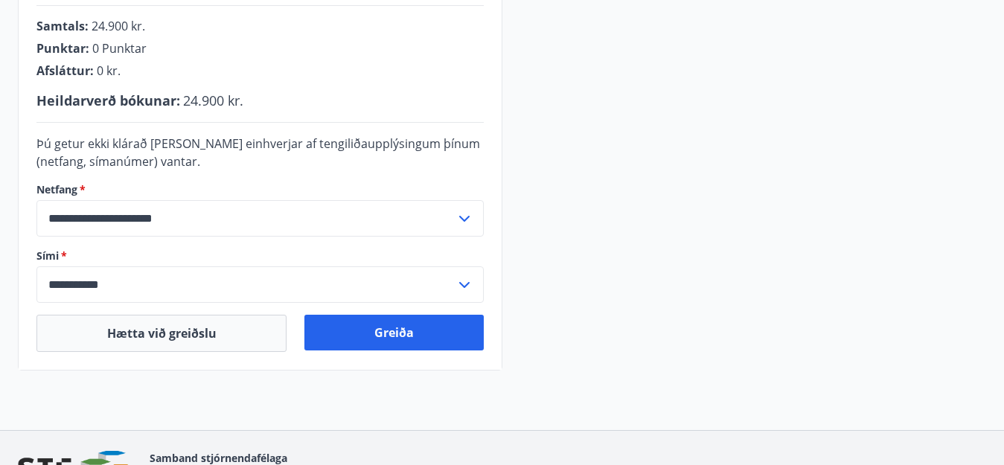
scroll to position [500, 0]
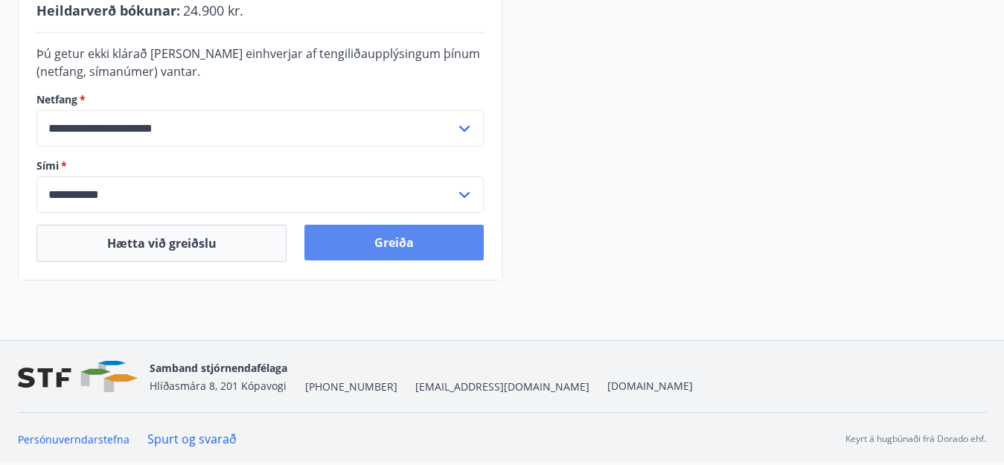
click at [391, 249] on button "Greiða" at bounding box center [393, 243] width 179 height 36
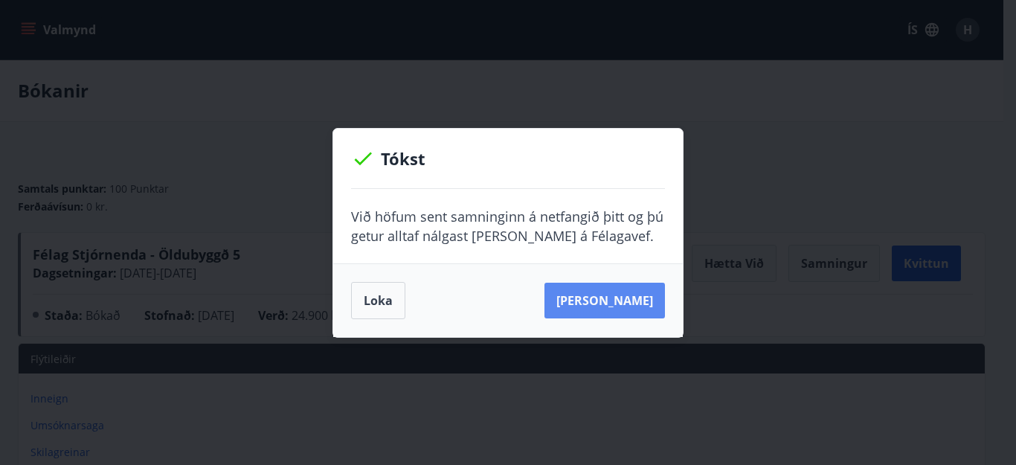
click at [617, 296] on button "Sjá samning" at bounding box center [605, 301] width 121 height 36
